Goal: Task Accomplishment & Management: Manage account settings

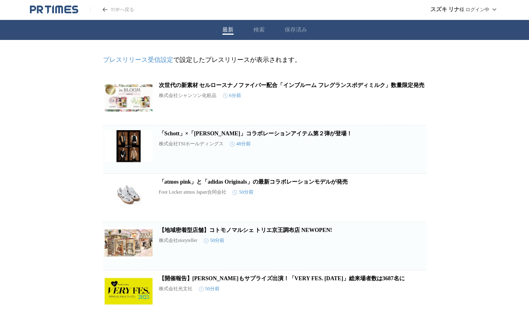
click at [126, 200] on img at bounding box center [129, 195] width 48 height 32
click at [383, 203] on icon "button" at bounding box center [385, 201] width 10 height 10
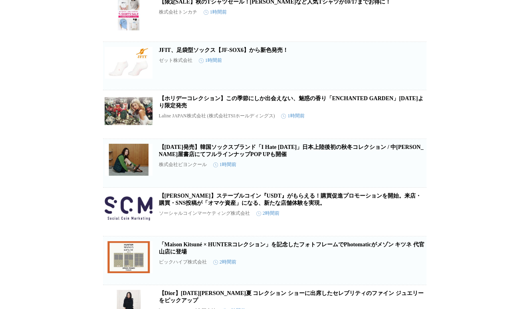
scroll to position [679, 0]
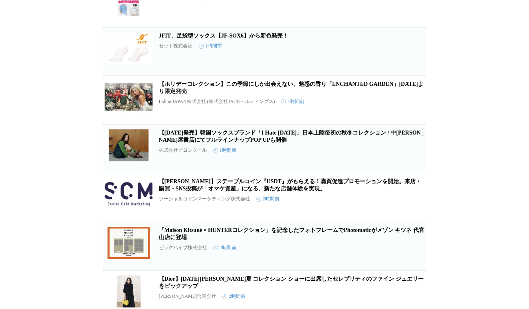
click at [340, 94] on link "【ホリデーコレクション】この季節にしか出会えない、魅惑の香り「ENCHANTED GARDEN」[DATE]より限定発売" at bounding box center [291, 87] width 265 height 13
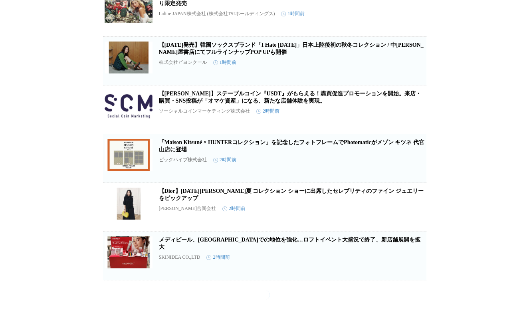
scroll to position [787, 0]
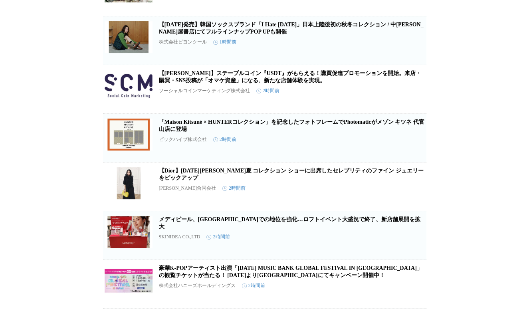
click at [336, 181] on link "【Dior】[DATE][PERSON_NAME]夏 コレクション ショーに出席したセレブリティのファイン ジュエリーをピックアップ" at bounding box center [291, 174] width 265 height 13
click at [384, 195] on icon "button" at bounding box center [385, 190] width 10 height 10
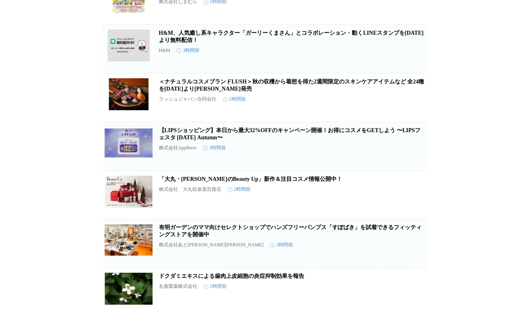
scroll to position [1187, 0]
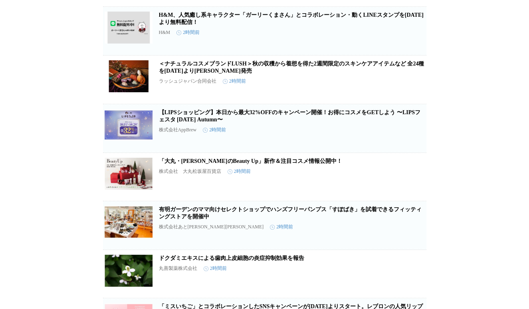
click at [384, 88] on icon "button" at bounding box center [385, 83] width 10 height 10
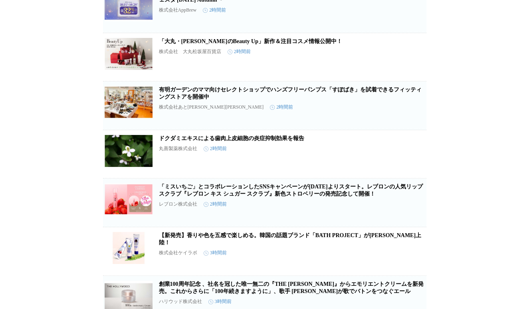
click at [384, 65] on icon "button" at bounding box center [385, 61] width 10 height 10
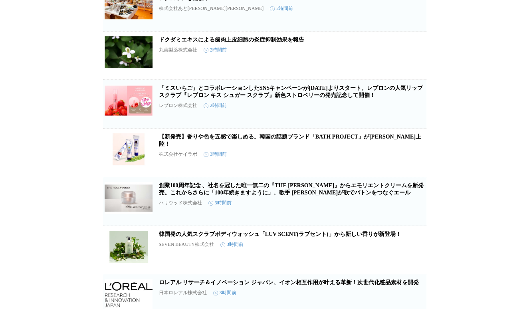
scroll to position [1426, 0]
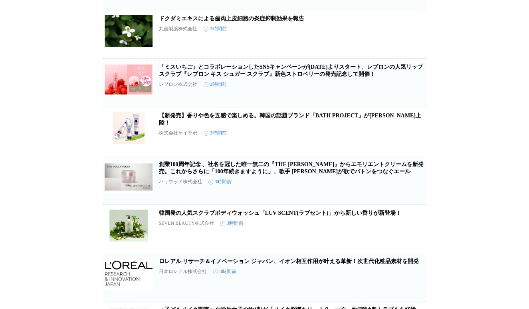
click at [385, 91] on icon "button" at bounding box center [385, 86] width 10 height 10
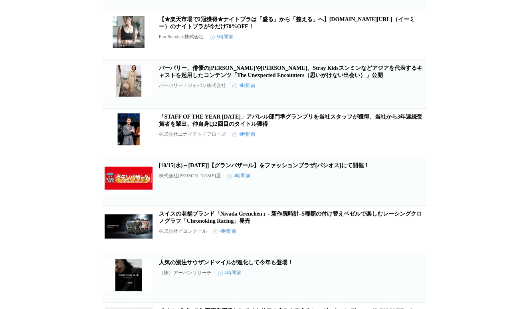
scroll to position [2026, 0]
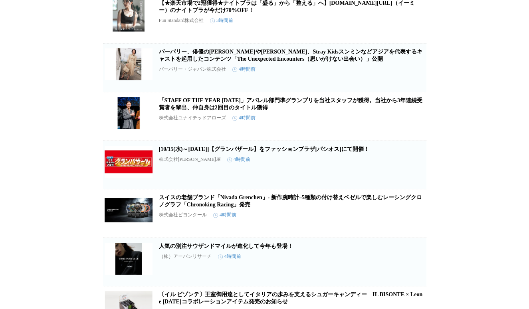
click at [384, 27] on icon "button" at bounding box center [385, 23] width 10 height 10
click at [385, 92] on button "保存する" at bounding box center [385, 79] width 26 height 26
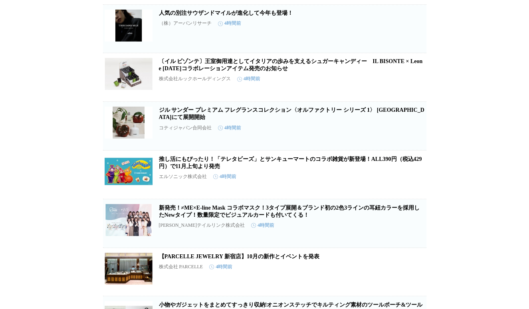
scroll to position [2265, 0]
